Goal: Navigation & Orientation: Understand site structure

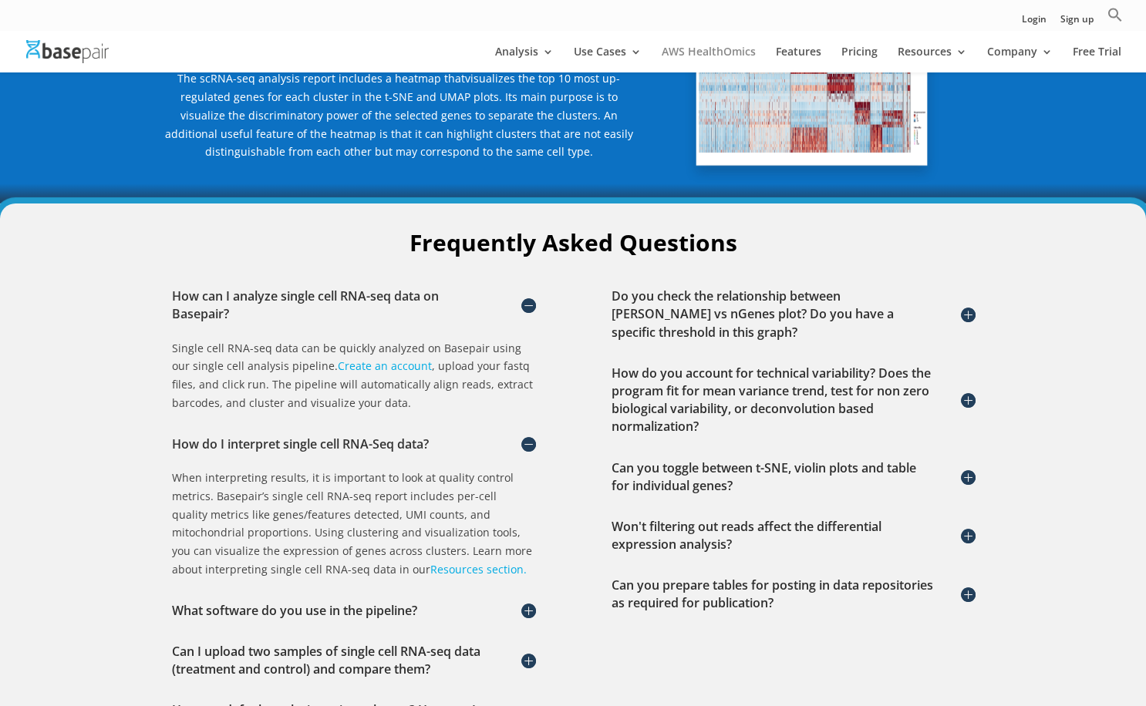
scroll to position [2150, 0]
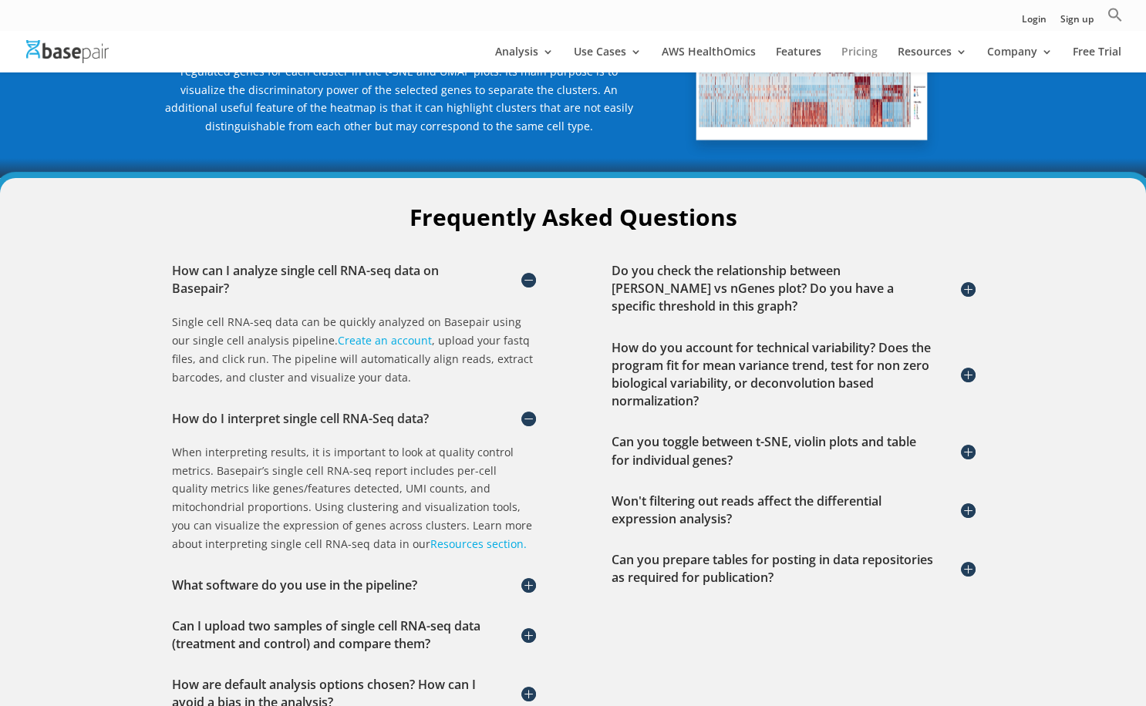
click at [844, 48] on link "Pricing" at bounding box center [859, 59] width 36 height 26
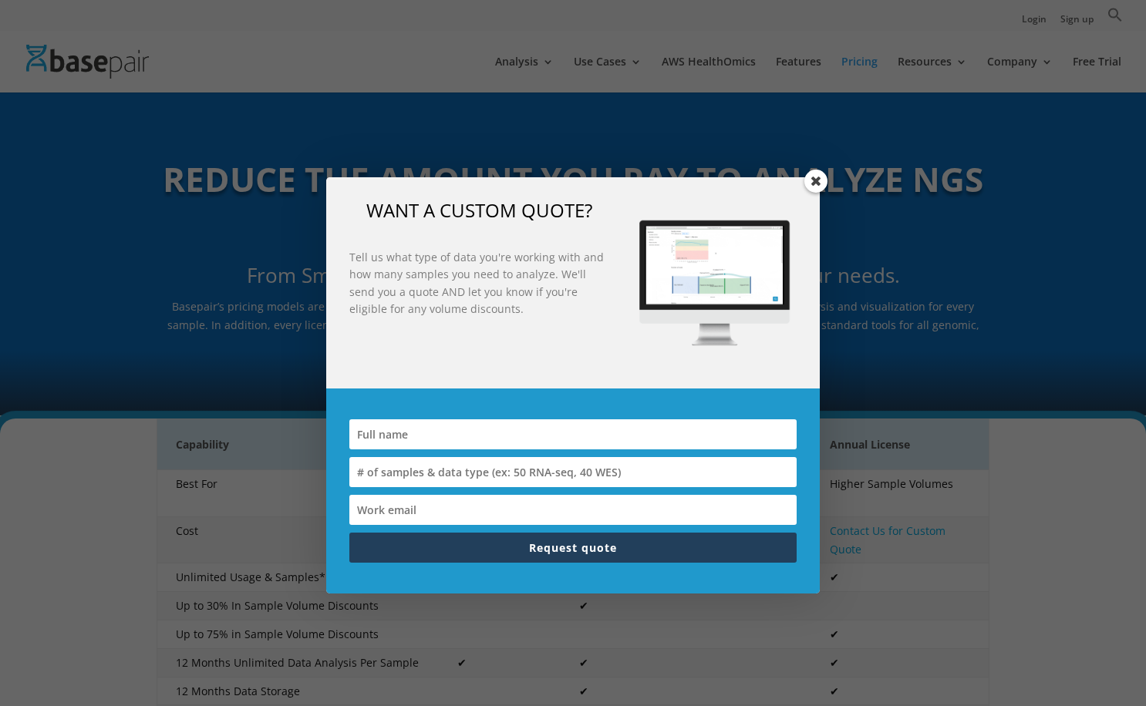
click at [821, 184] on span at bounding box center [815, 181] width 23 height 23
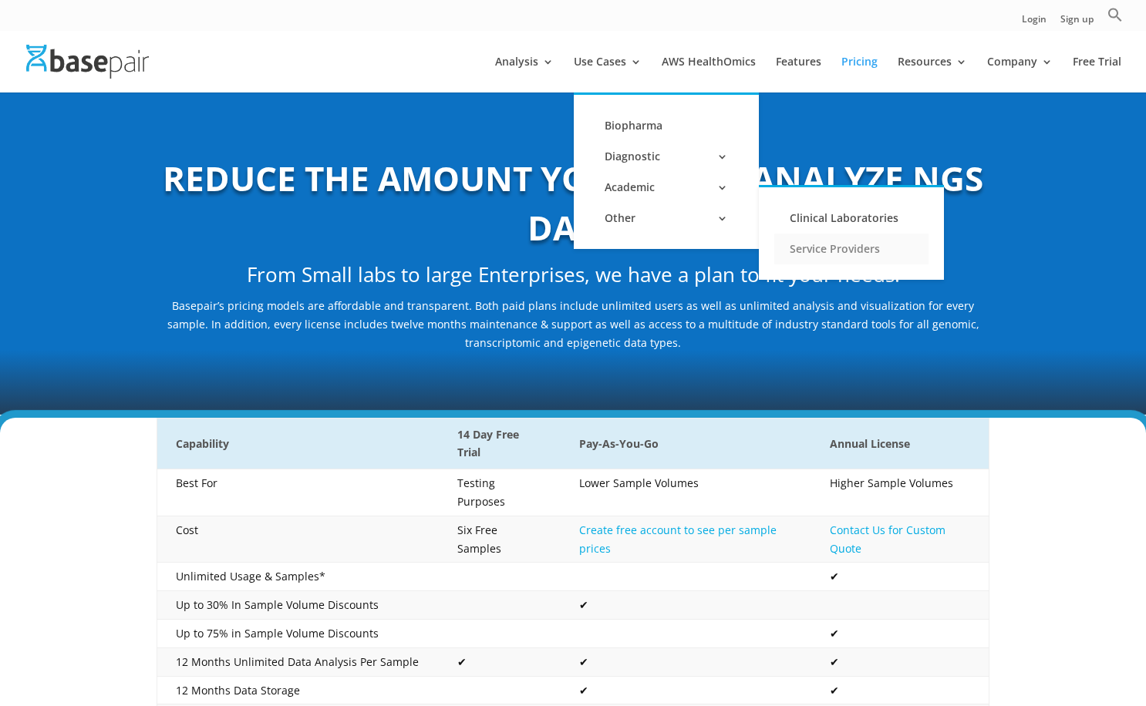
click at [803, 240] on link "Service Providers" at bounding box center [851, 249] width 154 height 31
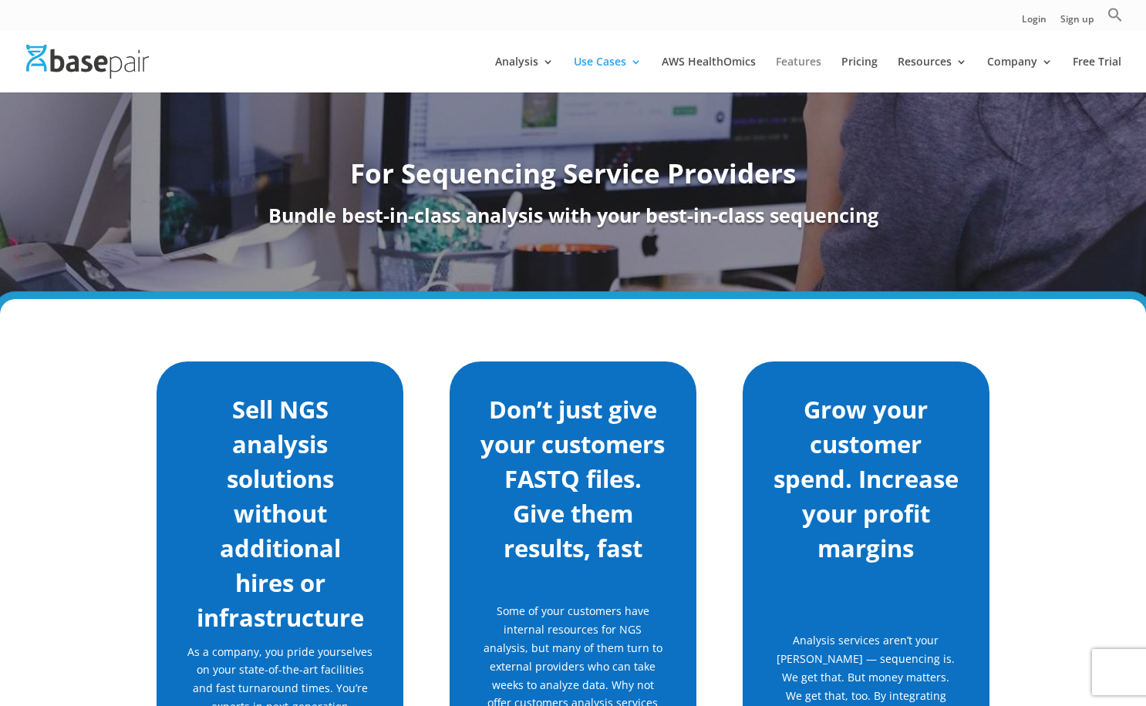
click at [812, 66] on link "Features" at bounding box center [798, 74] width 45 height 36
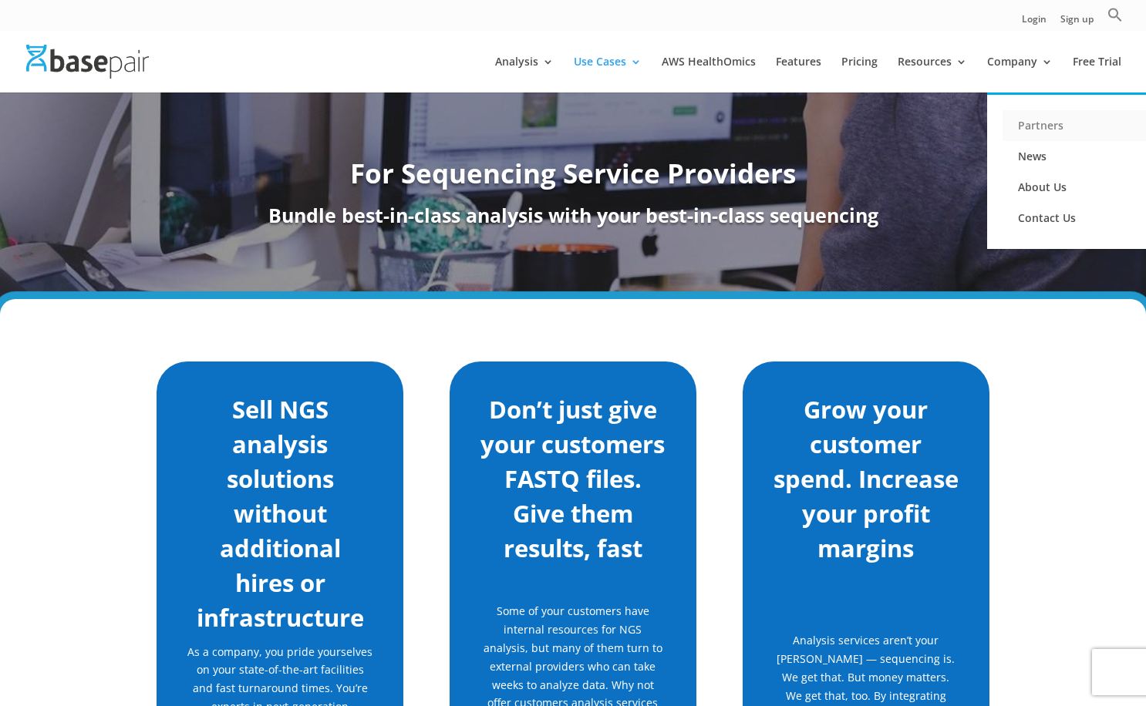
click at [1041, 135] on link "Partners" at bounding box center [1080, 125] width 154 height 31
click at [1048, 185] on link "About Us" at bounding box center [1080, 187] width 154 height 31
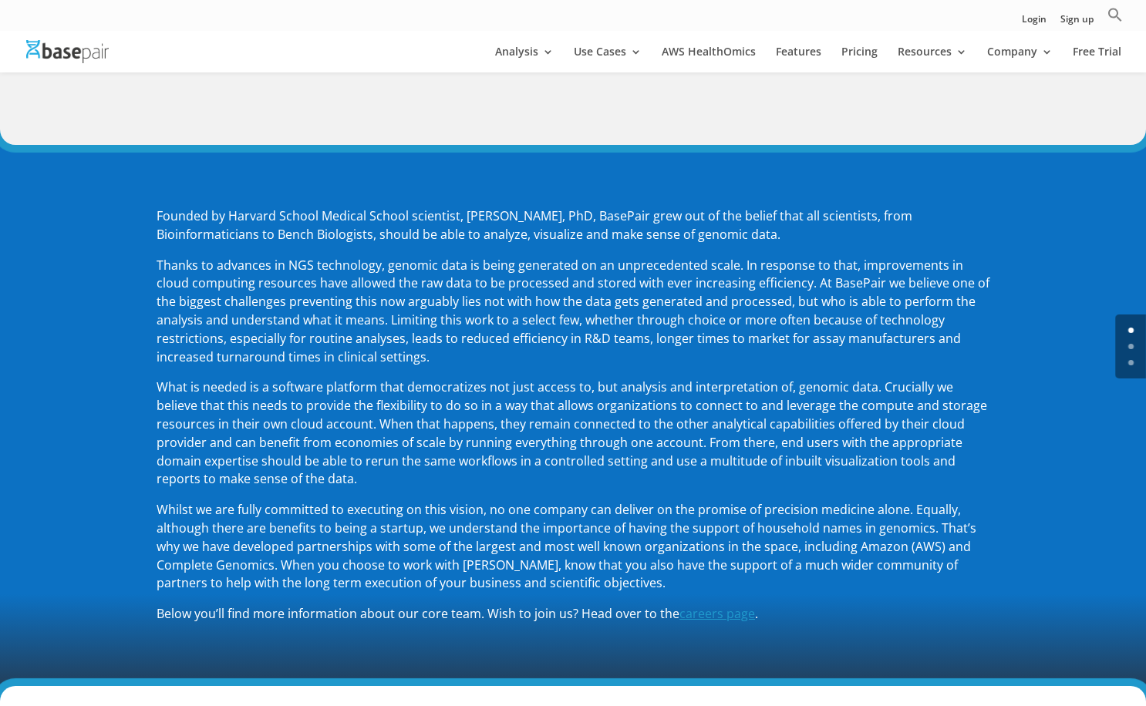
scroll to position [113, 0]
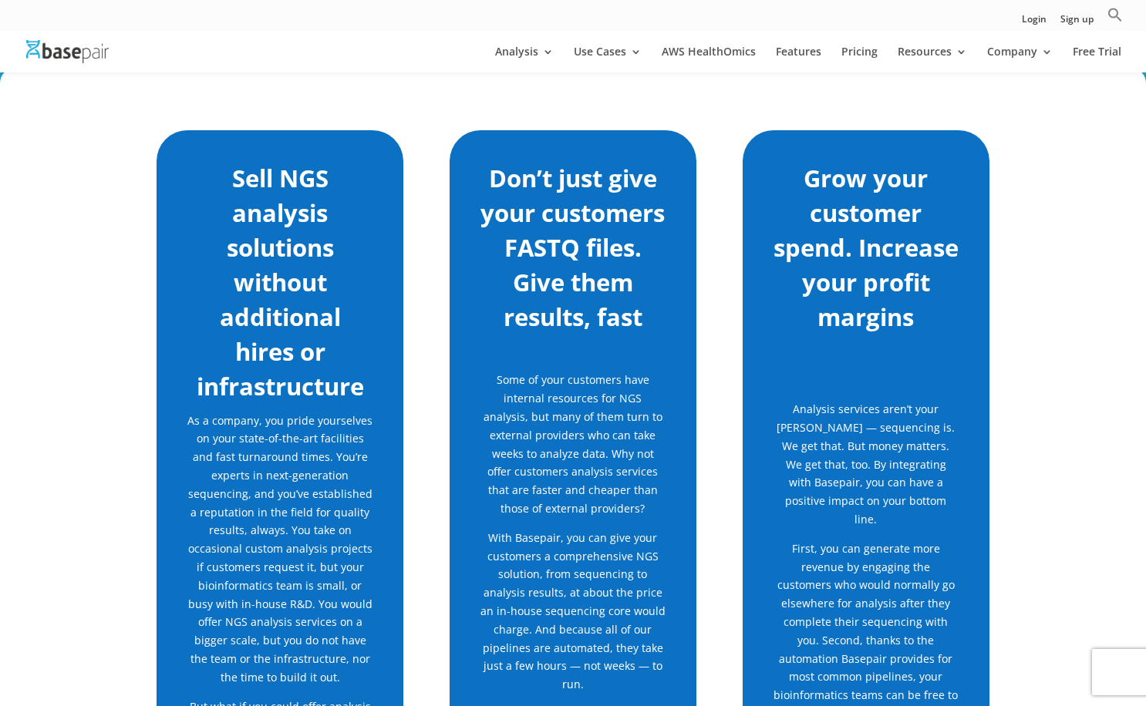
scroll to position [168, 0]
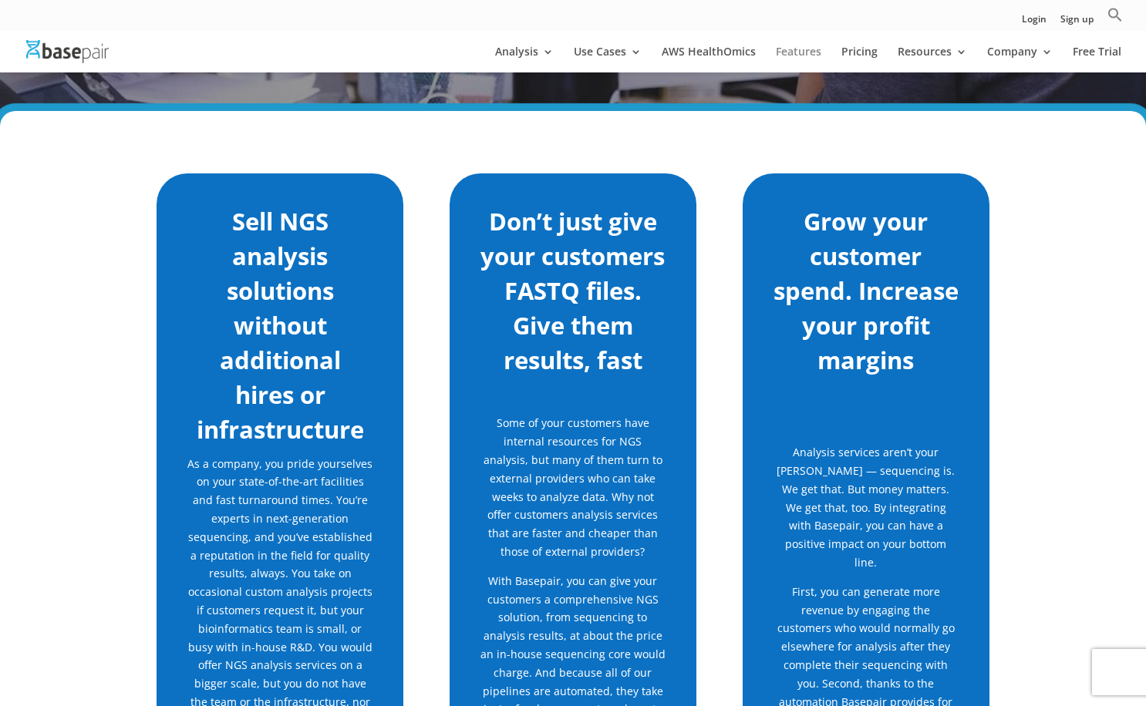
click at [794, 51] on link "Features" at bounding box center [798, 59] width 45 height 26
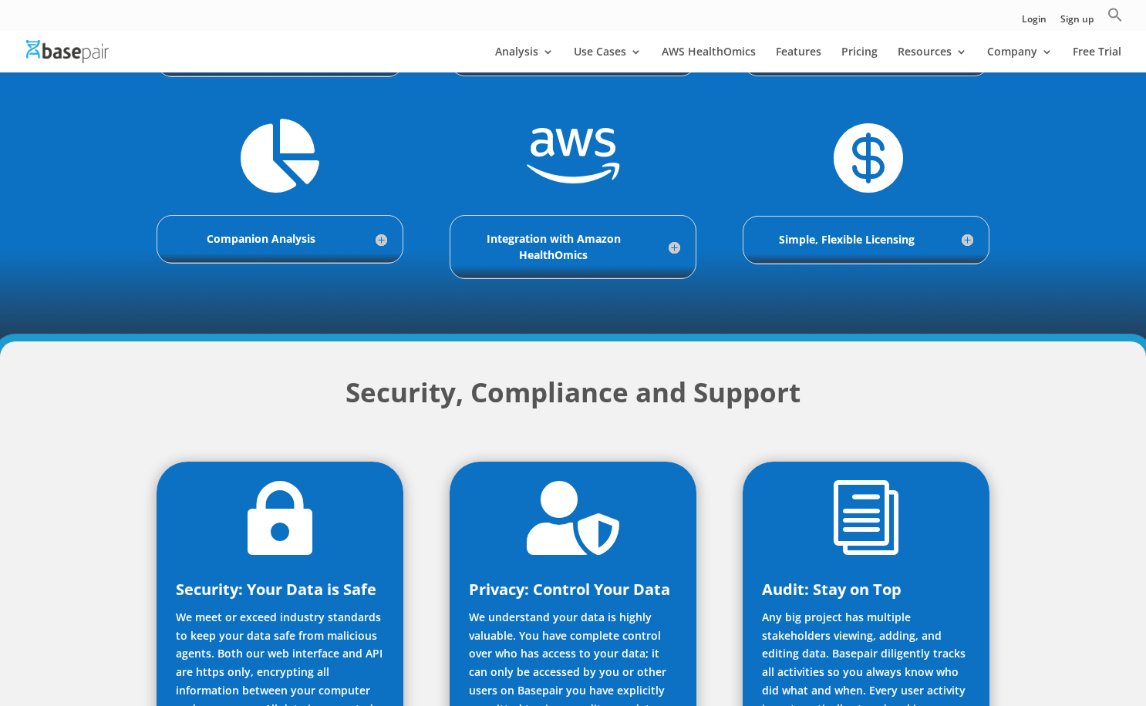
scroll to position [703, 0]
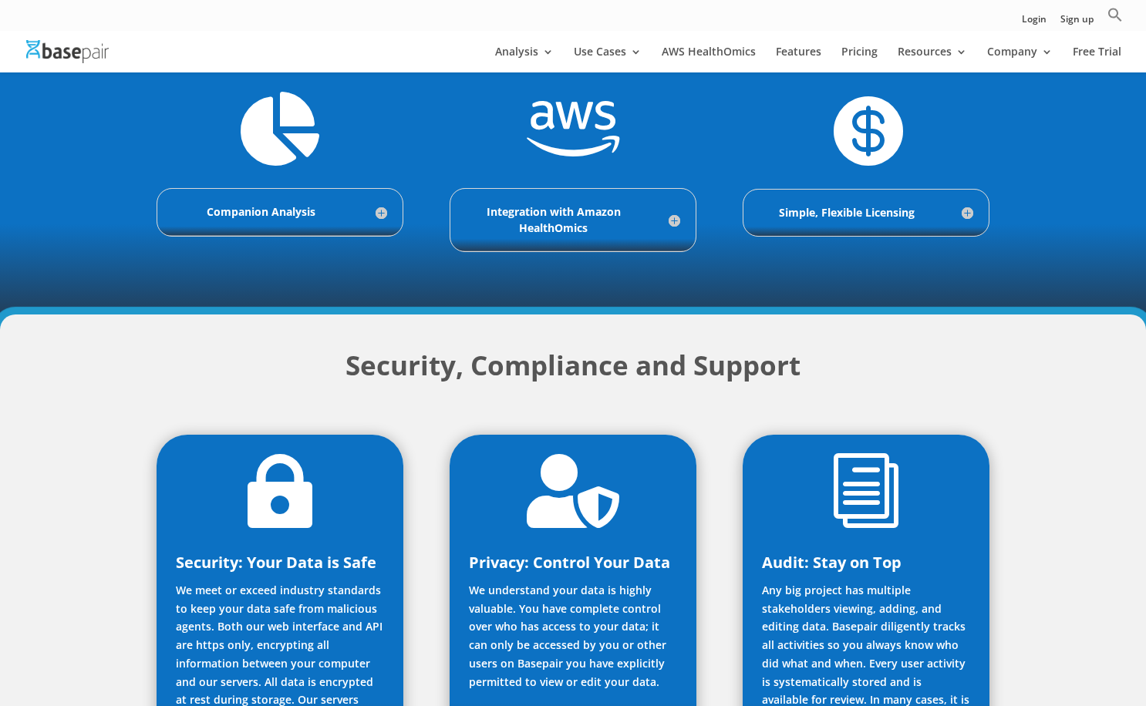
click at [263, 214] on h5 "Companion Analysis" at bounding box center [280, 211] width 214 height 15
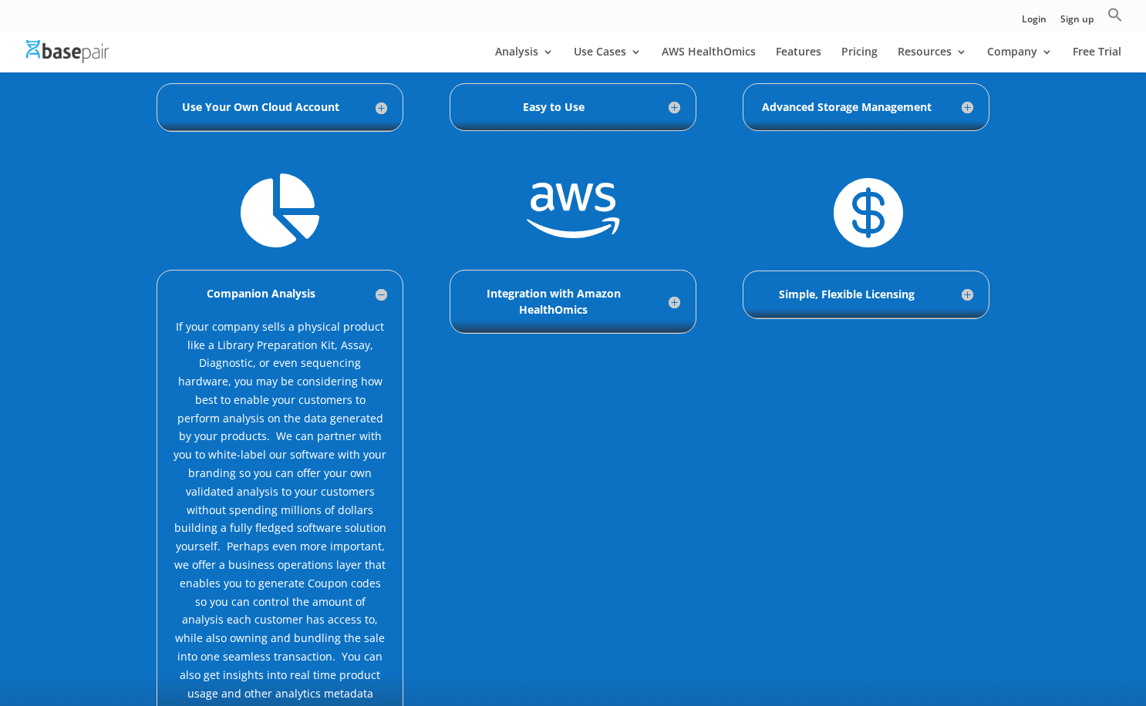
scroll to position [622, 0]
